Goal: Obtain resource: Obtain resource

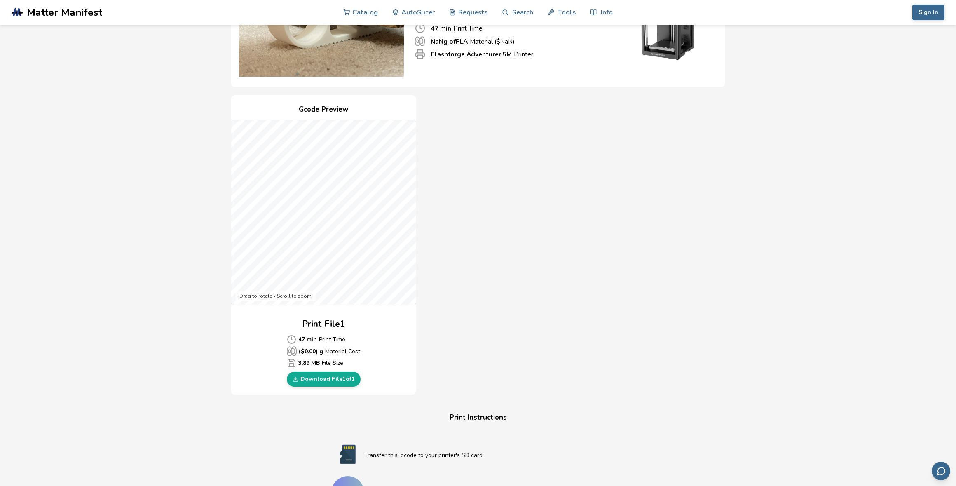
scroll to position [115, 0]
click at [330, 377] on link "Download File 1 of 1" at bounding box center [324, 378] width 74 height 15
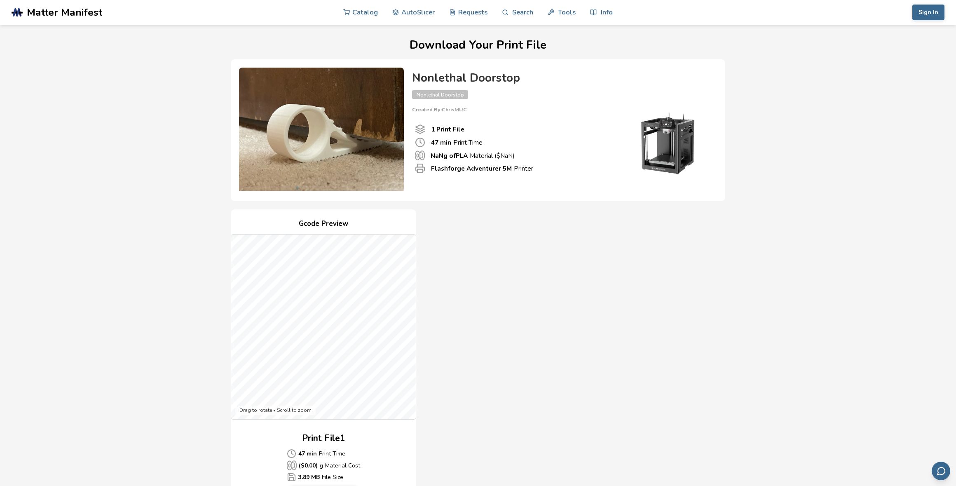
scroll to position [0, 0]
click at [366, 13] on link "Catalog" at bounding box center [360, 12] width 35 height 25
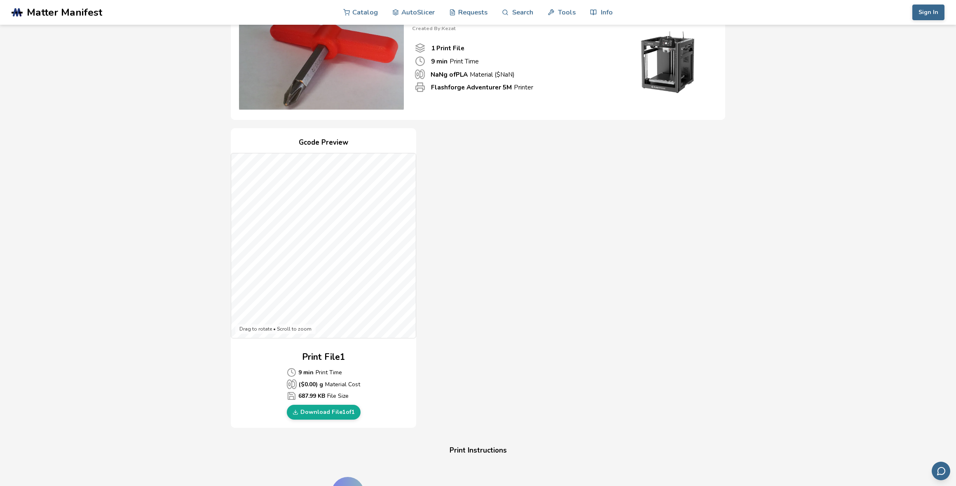
scroll to position [82, 0]
click at [316, 411] on link "Download File 1 of 1" at bounding box center [324, 411] width 74 height 15
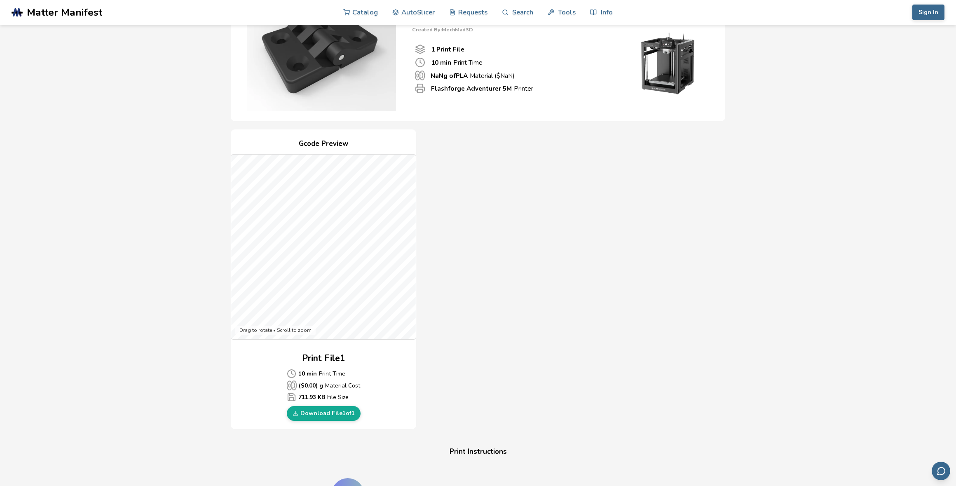
scroll to position [82, 0]
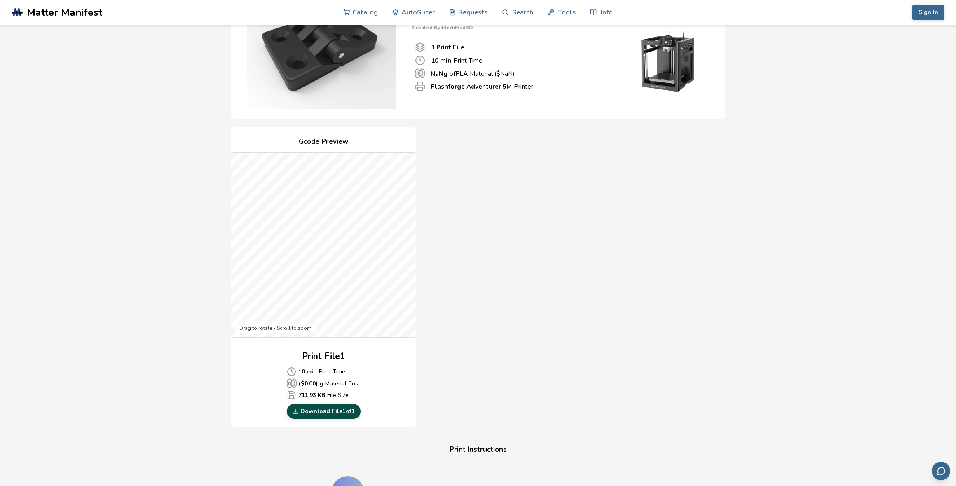
click at [324, 409] on link "Download File 1 of 1" at bounding box center [324, 411] width 74 height 15
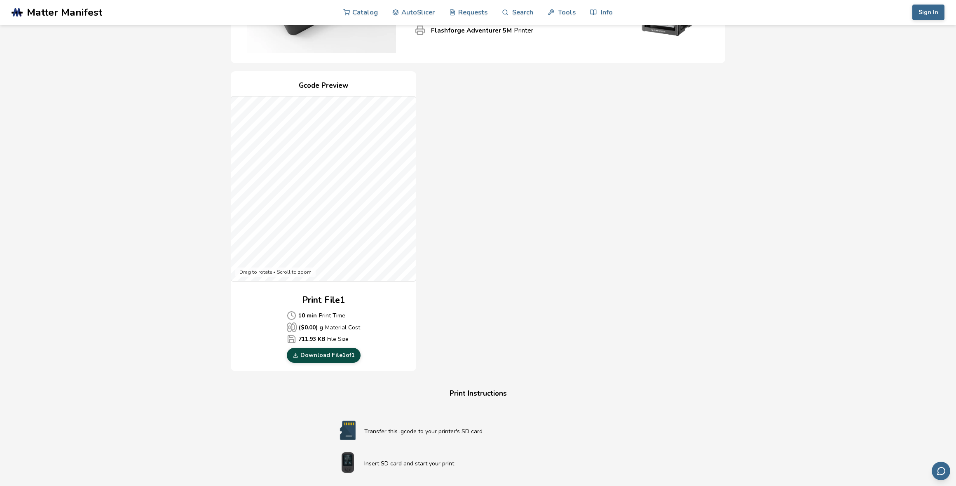
scroll to position [148, 0]
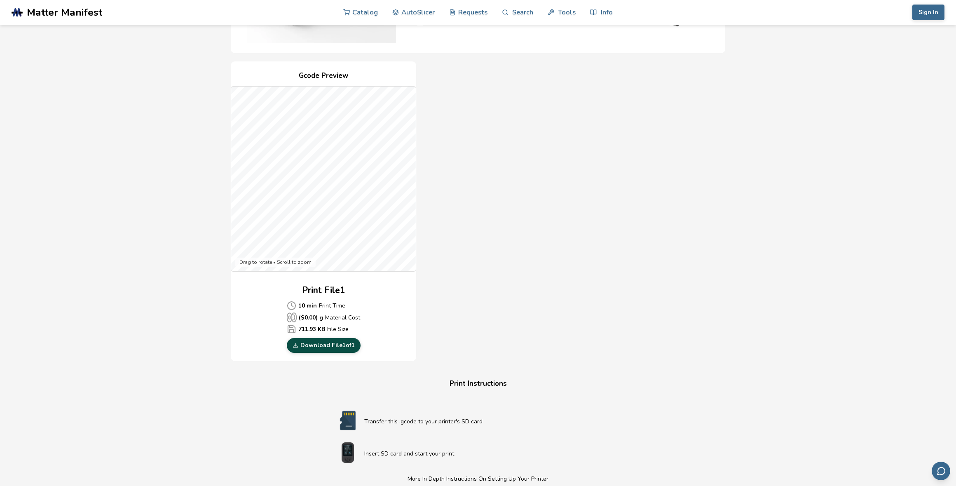
click at [332, 347] on link "Download File 1 of 1" at bounding box center [324, 345] width 74 height 15
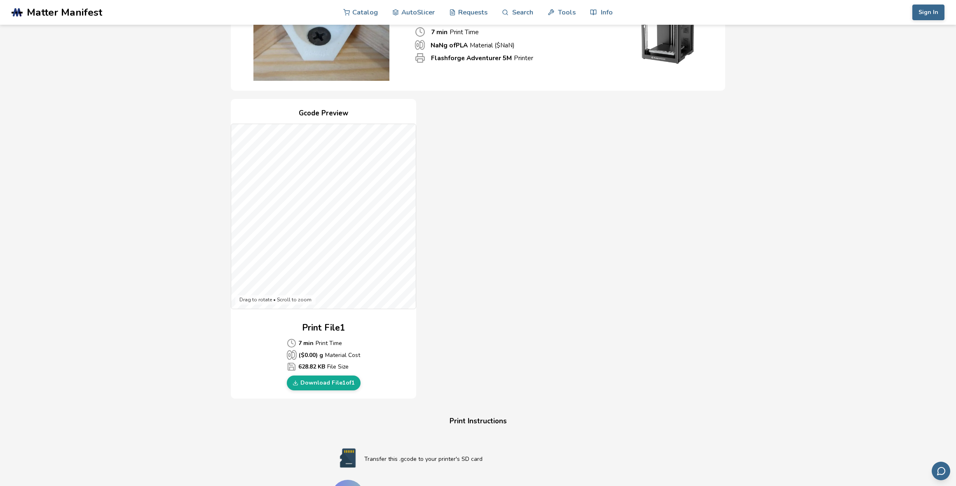
scroll to position [115, 0]
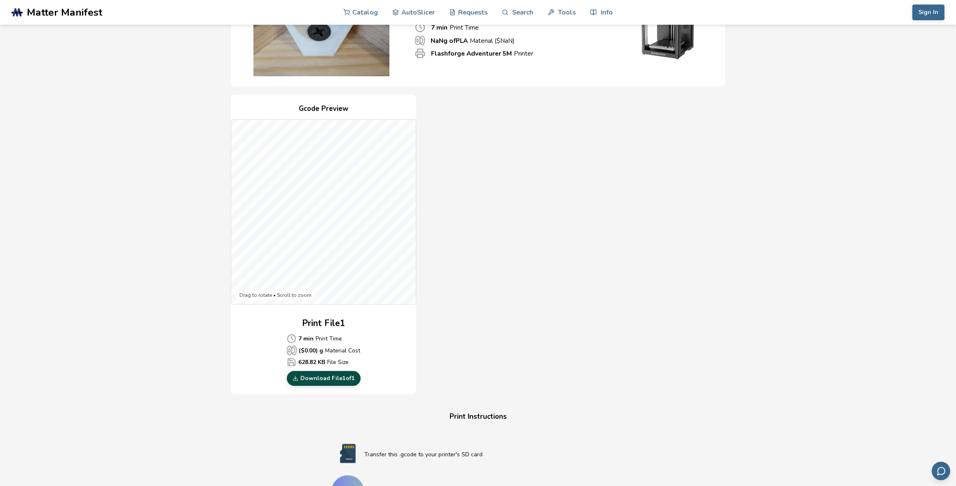
click at [313, 379] on link "Download File 1 of 1" at bounding box center [324, 378] width 74 height 15
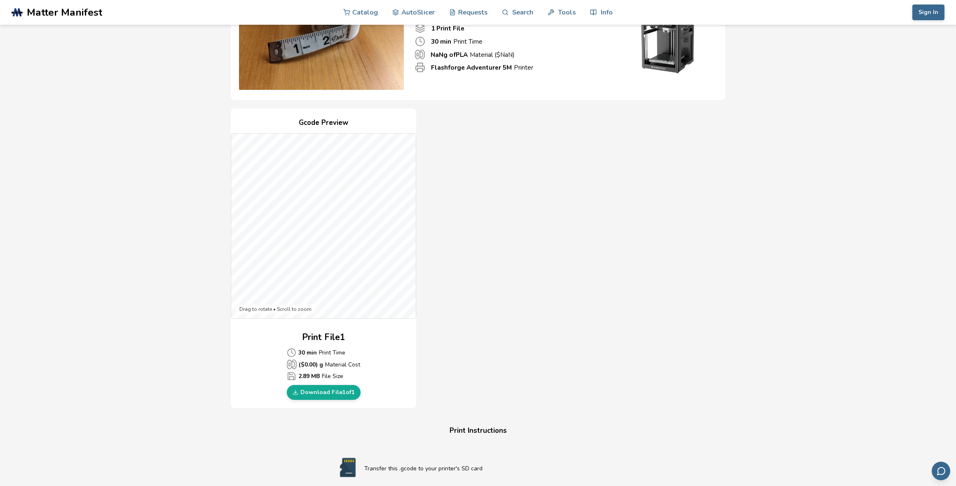
scroll to position [115, 0]
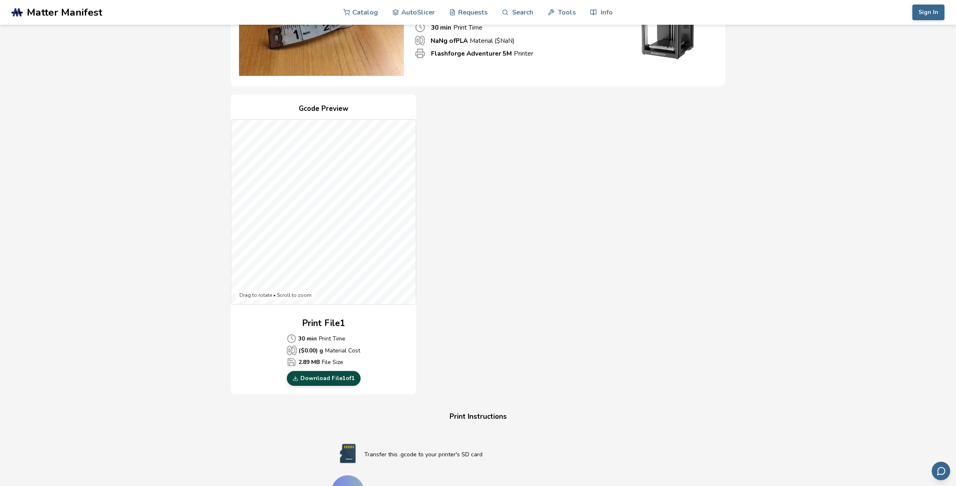
click at [318, 375] on link "Download File 1 of 1" at bounding box center [324, 378] width 74 height 15
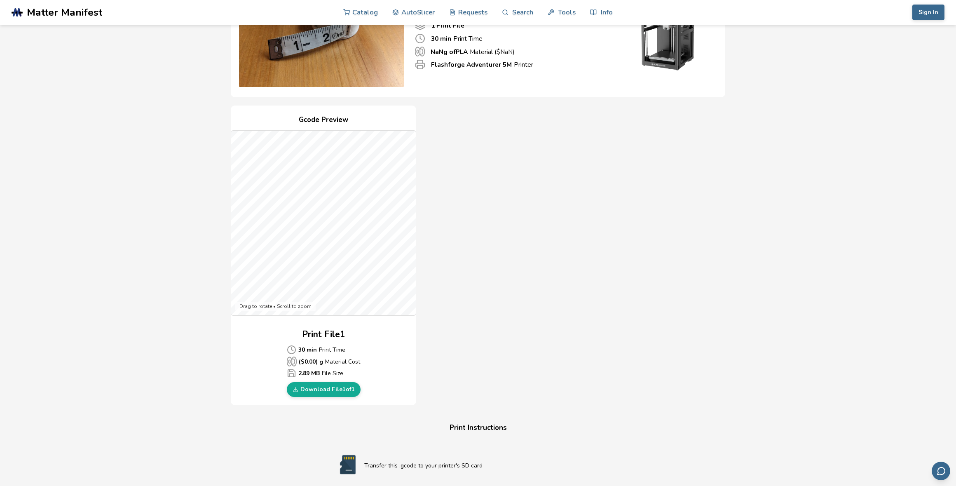
scroll to position [0, 0]
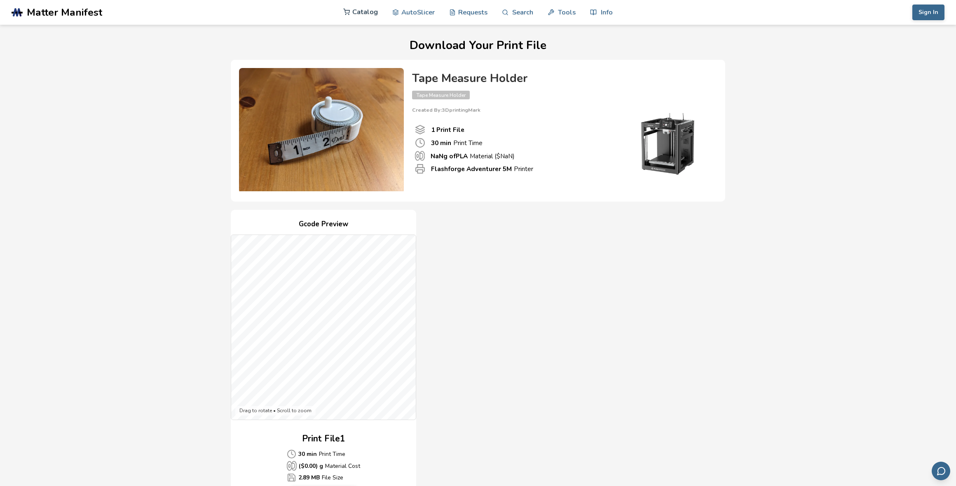
click at [366, 13] on link "Catalog" at bounding box center [360, 12] width 35 height 25
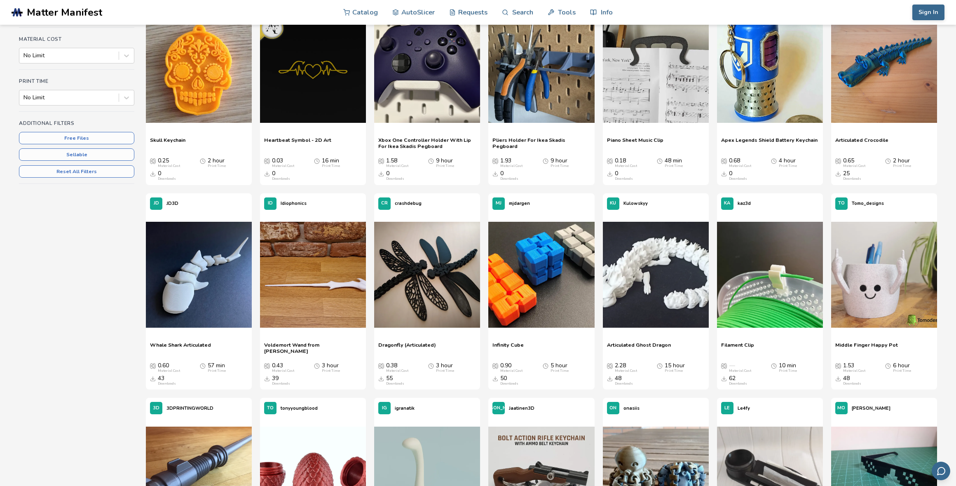
scroll to position [150, 0]
click at [770, 297] on img at bounding box center [770, 274] width 106 height 106
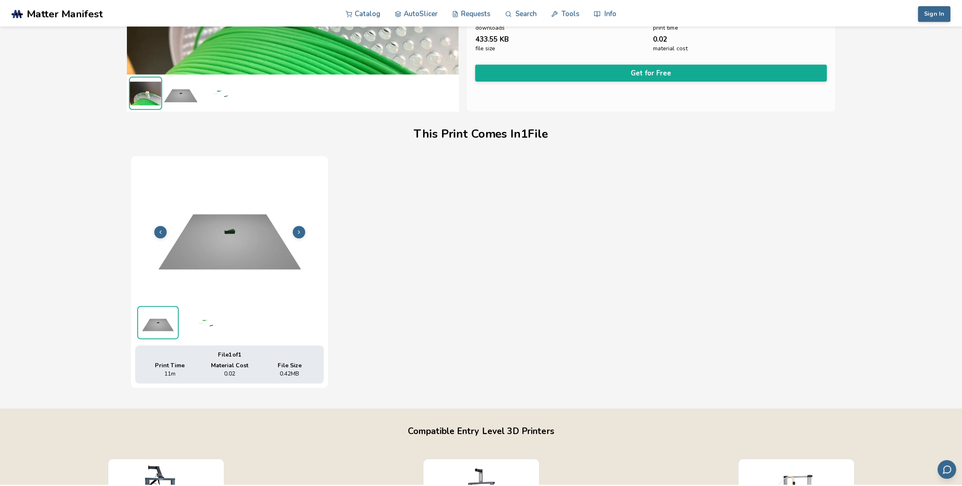
scroll to position [171, 0]
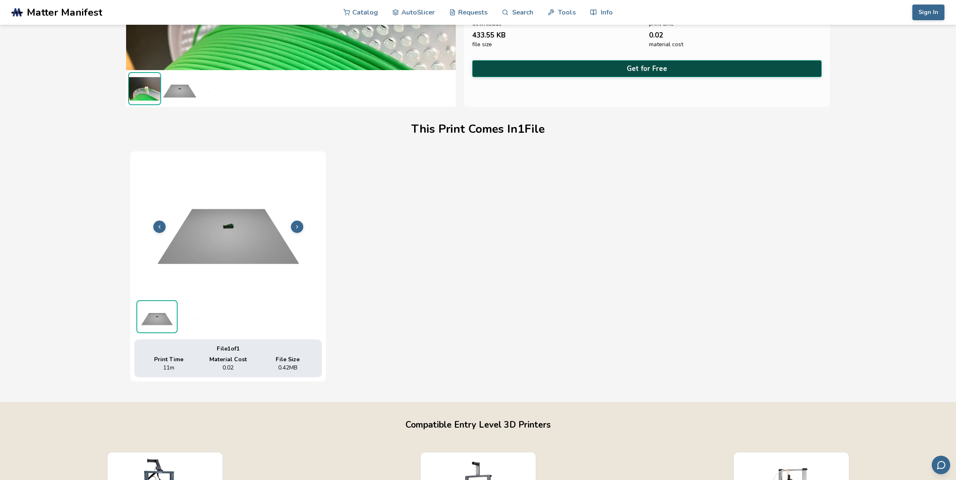
click at [627, 65] on button "Get for Free" at bounding box center [646, 68] width 349 height 17
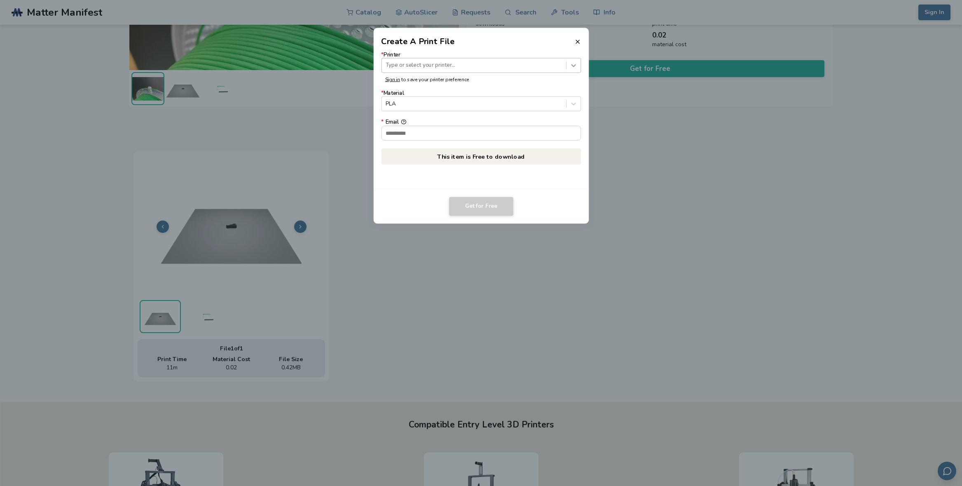
click at [575, 65] on icon at bounding box center [573, 65] width 5 height 2
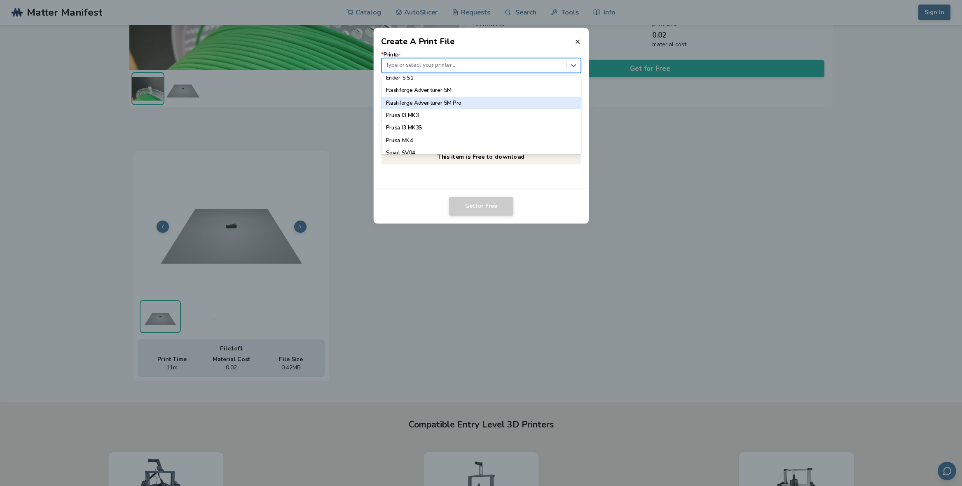
scroll to position [695, 0]
click at [470, 93] on div "Flashforge Adventurer 5M" at bounding box center [481, 89] width 200 height 12
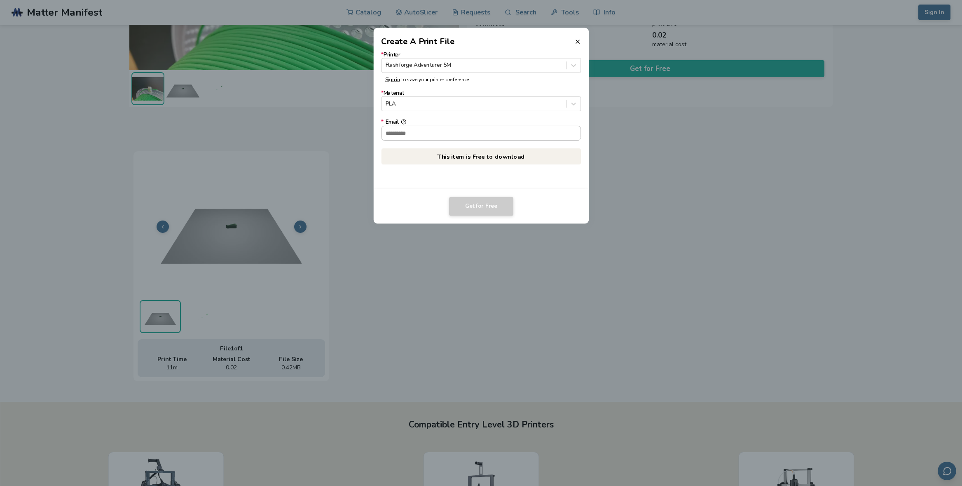
click at [446, 133] on input "* Email" at bounding box center [481, 133] width 199 height 14
paste input "**********"
type input "**********"
click at [488, 206] on button "Get for Free" at bounding box center [481, 206] width 64 height 19
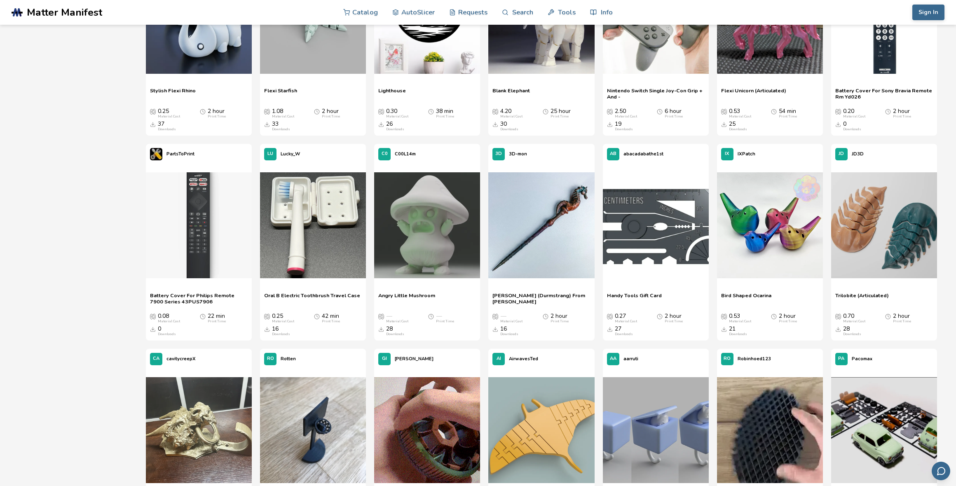
scroll to position [2246, 0]
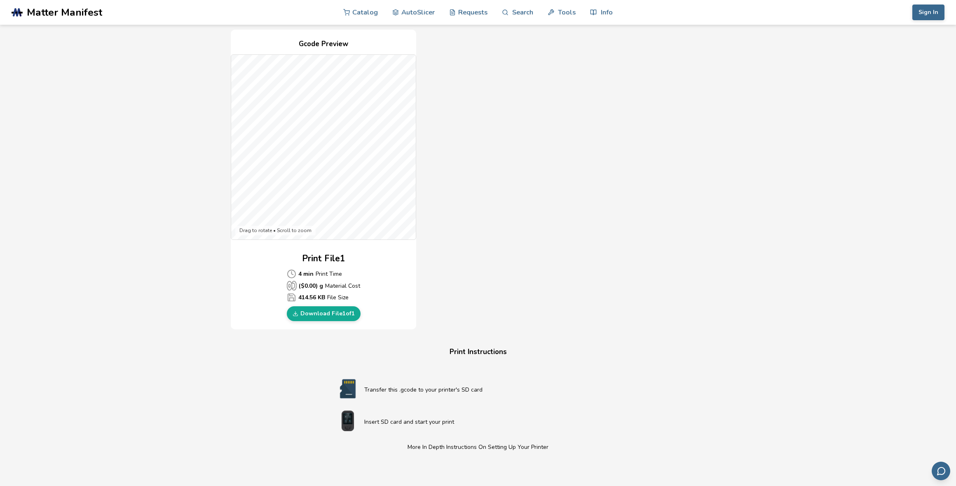
scroll to position [181, 0]
click at [315, 313] on link "Download File 1 of 1" at bounding box center [324, 312] width 74 height 15
